Goal: Information Seeking & Learning: Find specific fact

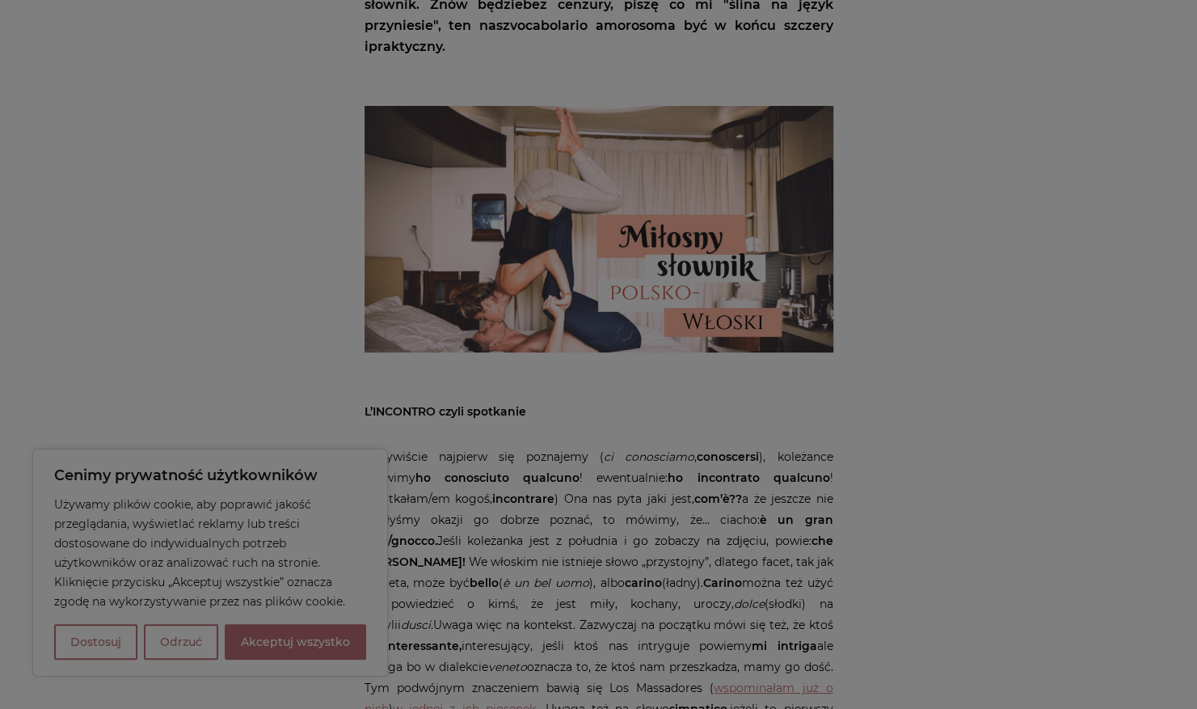
scroll to position [485, 0]
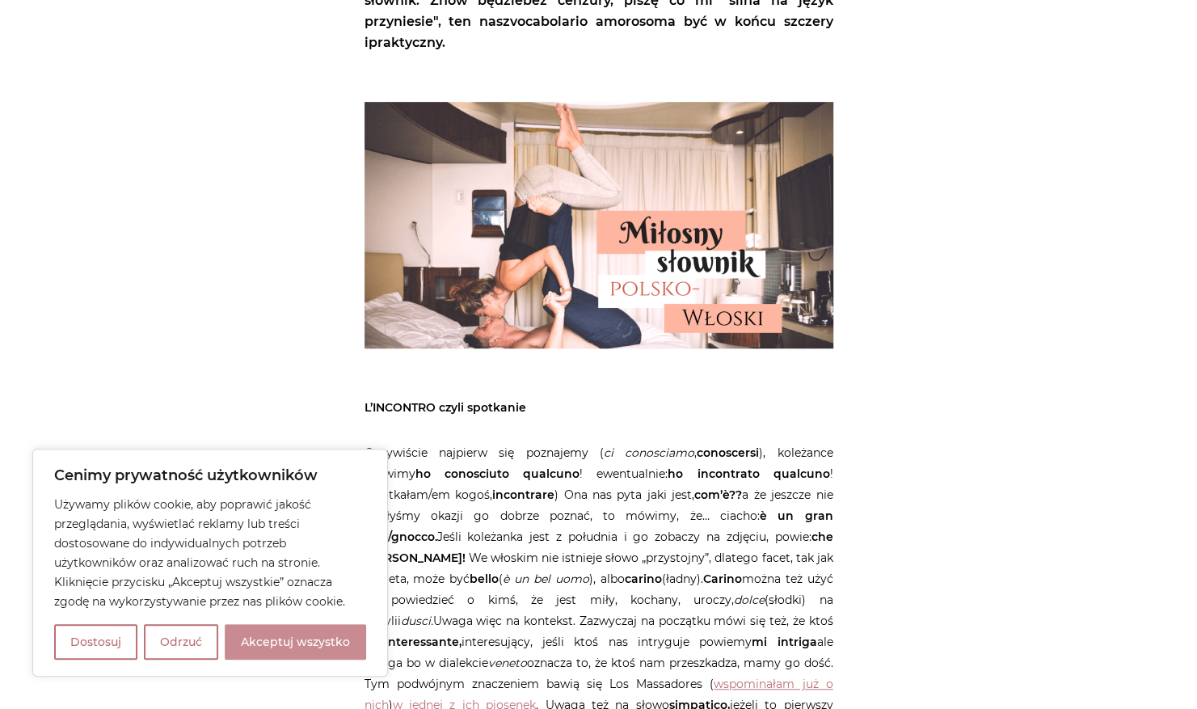
click at [306, 640] on button "Akceptuj wszystko" at bounding box center [295, 642] width 141 height 36
checkbox input "true"
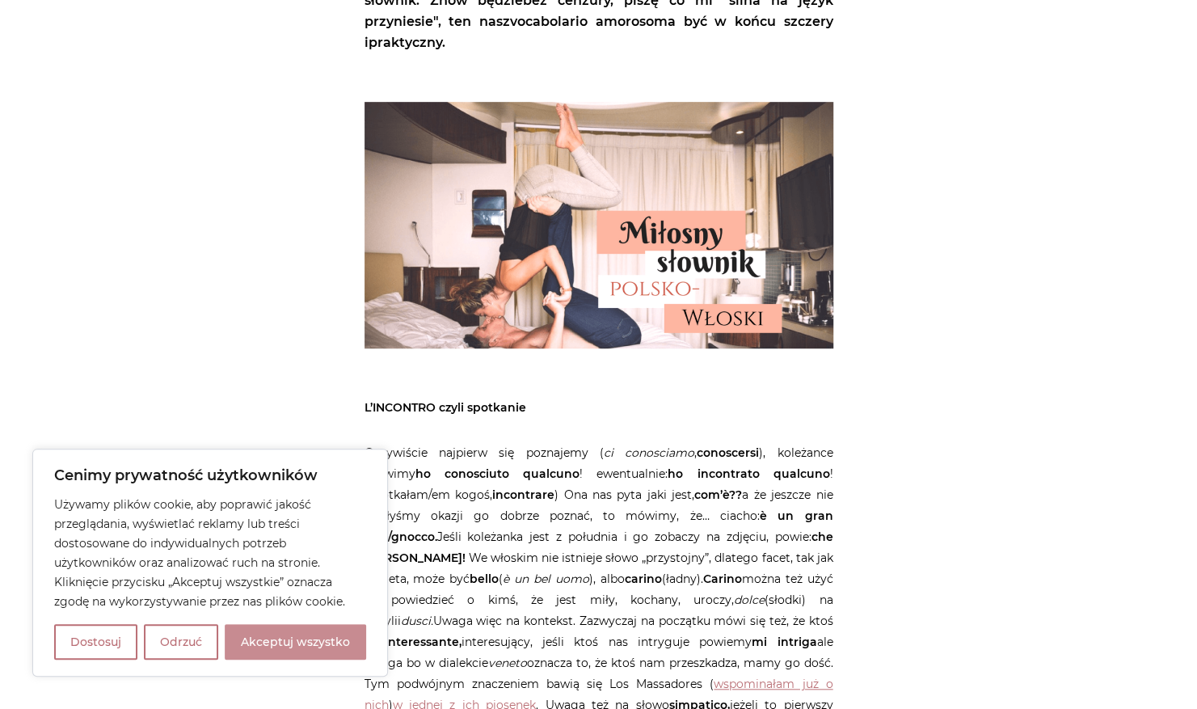
checkbox input "true"
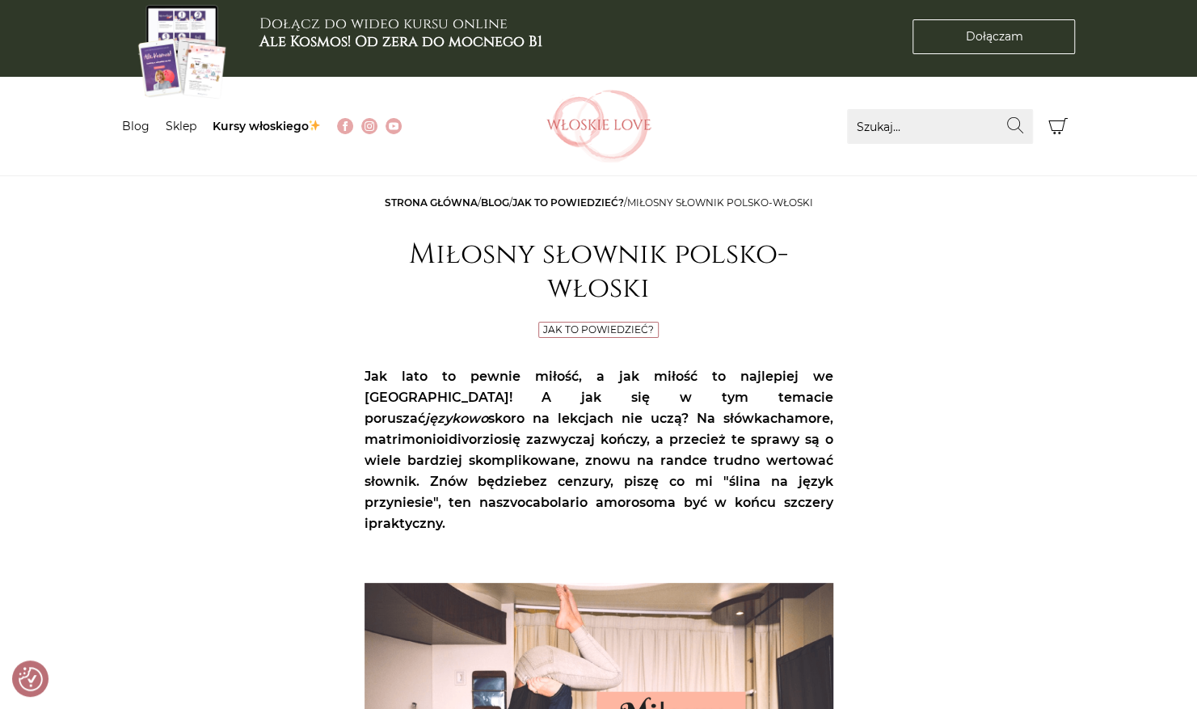
scroll to position [0, 0]
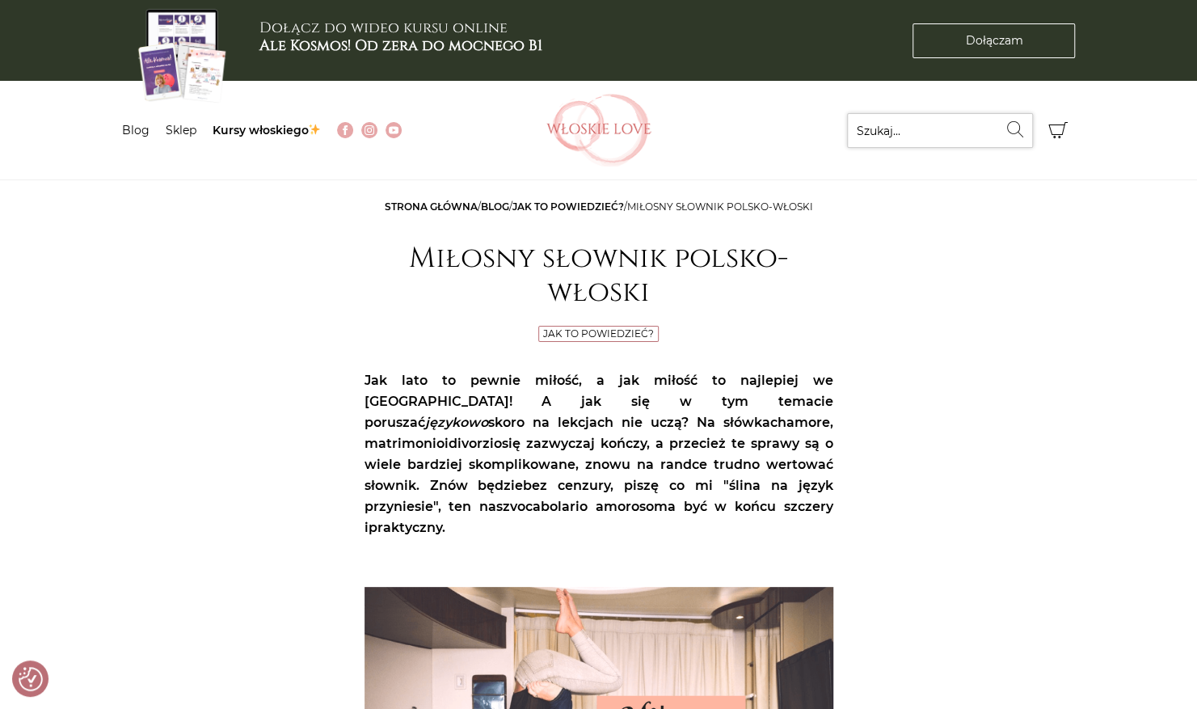
click at [897, 129] on input "Szukaj..." at bounding box center [940, 130] width 186 height 35
type input "sloik loiec prolemów"
click at [998, 113] on button "Wyszukaj" at bounding box center [1015, 129] width 35 height 32
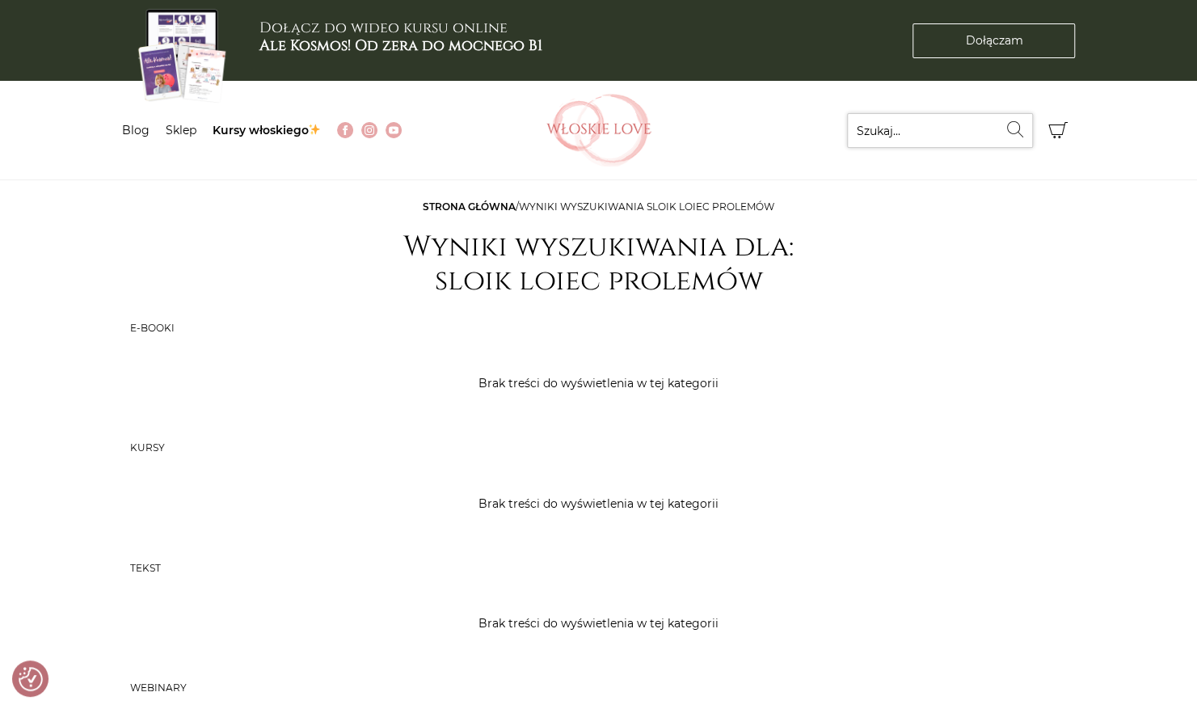
click at [903, 136] on input "Szukaj..." at bounding box center [940, 130] width 186 height 35
type input "w"
type input "slownik"
click at [998, 113] on button "Wyszukaj" at bounding box center [1015, 129] width 35 height 32
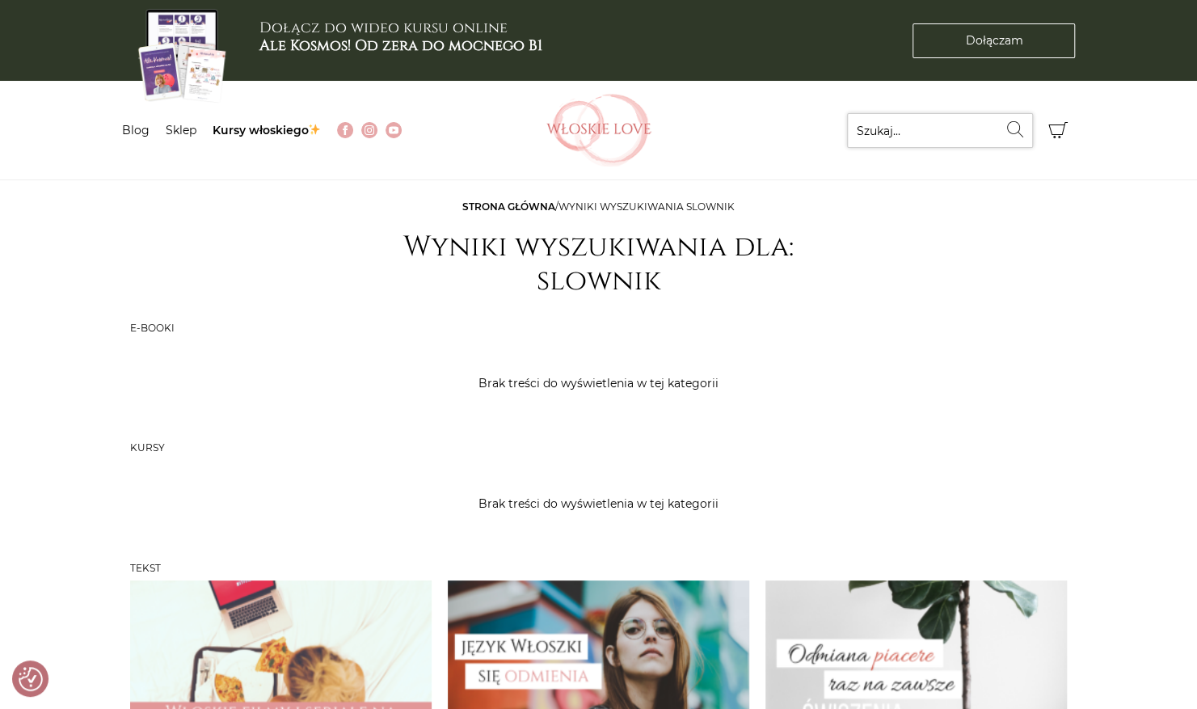
click at [885, 137] on input "Szukaj..." at bounding box center [940, 130] width 186 height 35
click at [888, 138] on input "wlosskich" at bounding box center [940, 130] width 186 height 35
click at [923, 134] on input "wloskich" at bounding box center [940, 130] width 186 height 35
type input "wloskich problemow"
click at [998, 113] on button "Wyszukaj" at bounding box center [1015, 129] width 35 height 32
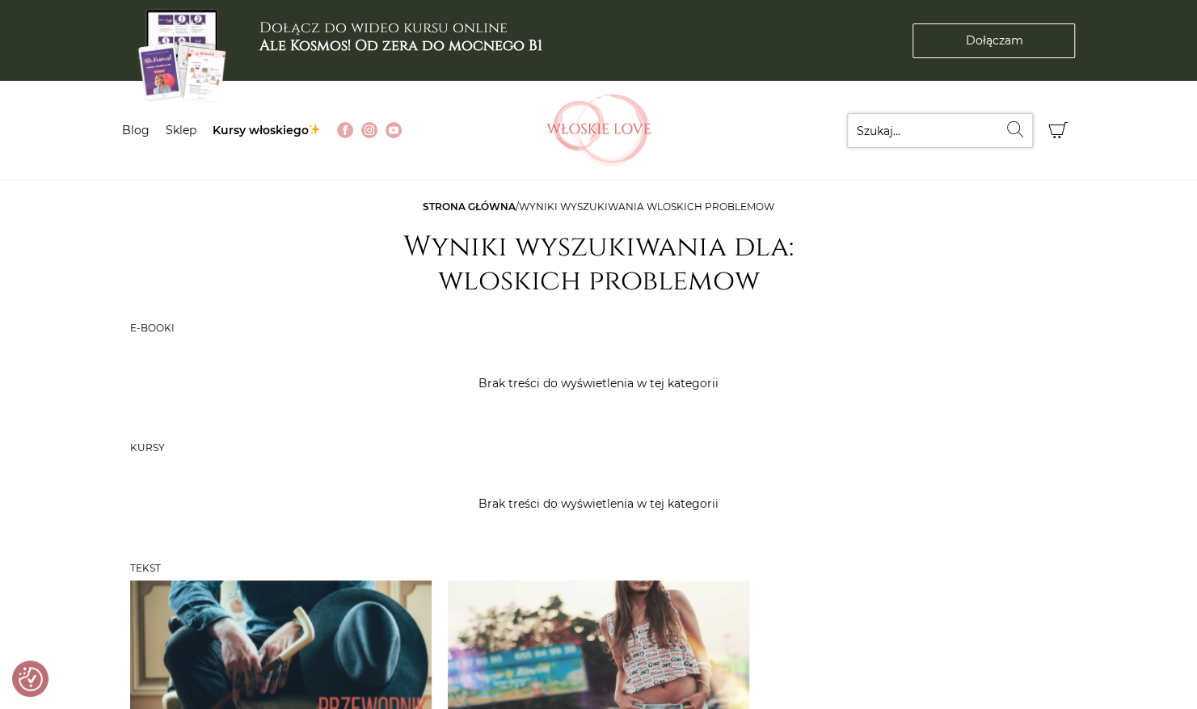
click at [905, 118] on input "Szukaj..." at bounding box center [940, 130] width 186 height 35
type input "s"
type input "delitto"
click at [998, 113] on button "Wyszukaj" at bounding box center [1015, 129] width 35 height 32
click at [1014, 134] on icon "submit" at bounding box center [1015, 129] width 16 height 16
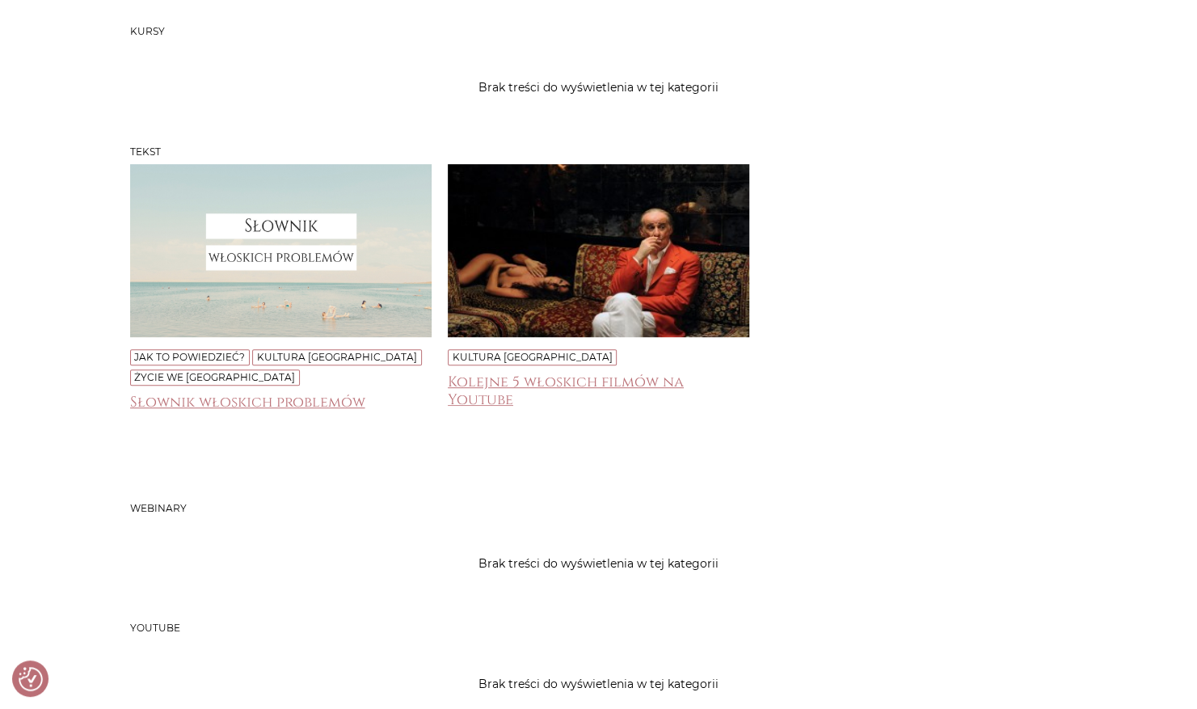
scroll to position [420, 0]
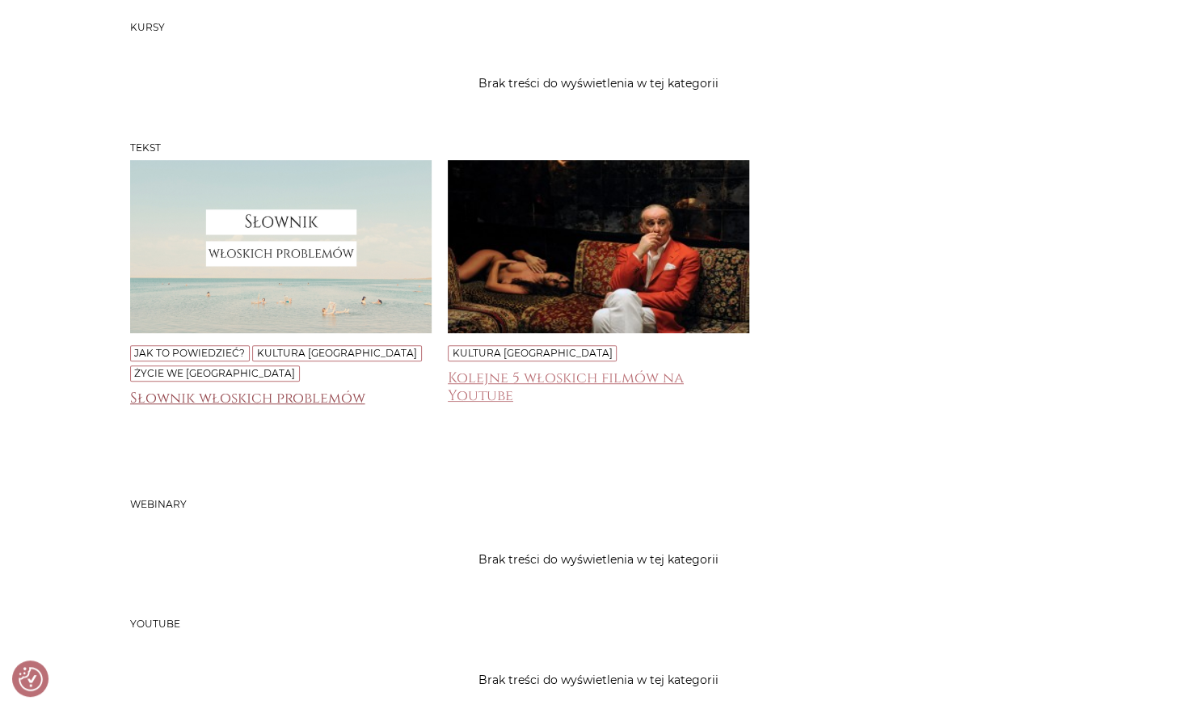
click at [280, 404] on h4 "Słownik włoskich problemów" at bounding box center [280, 406] width 301 height 32
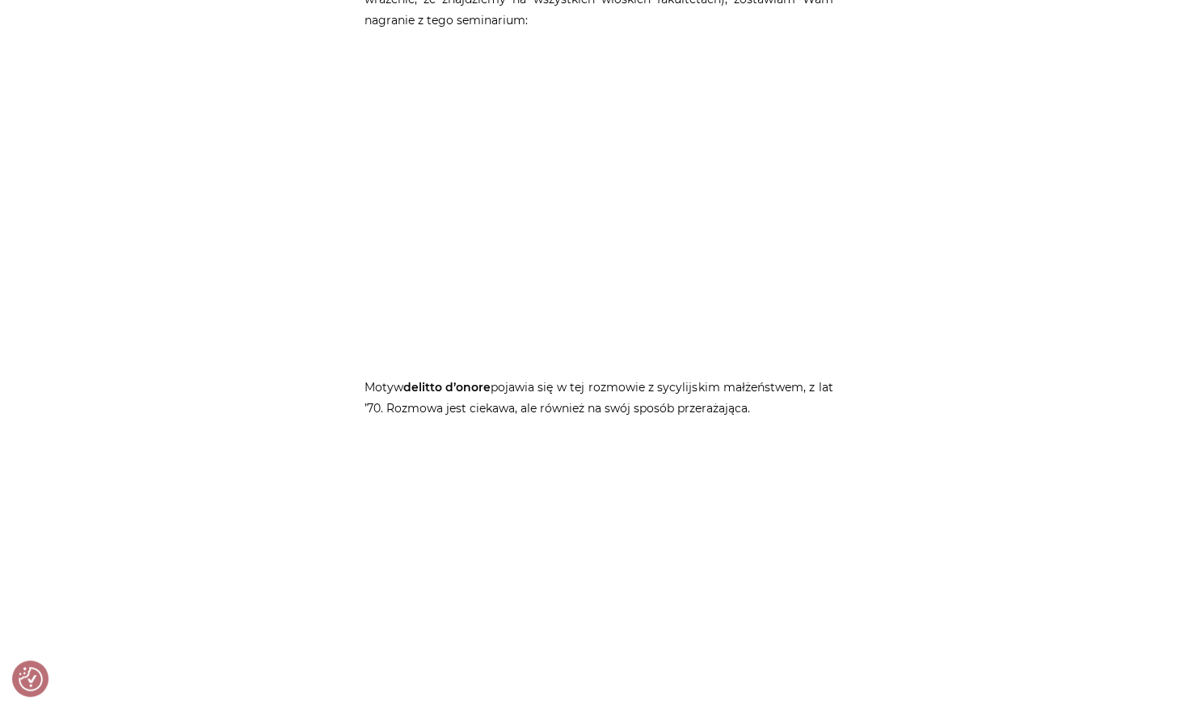
scroll to position [3847, 0]
